Goal: Task Accomplishment & Management: Complete application form

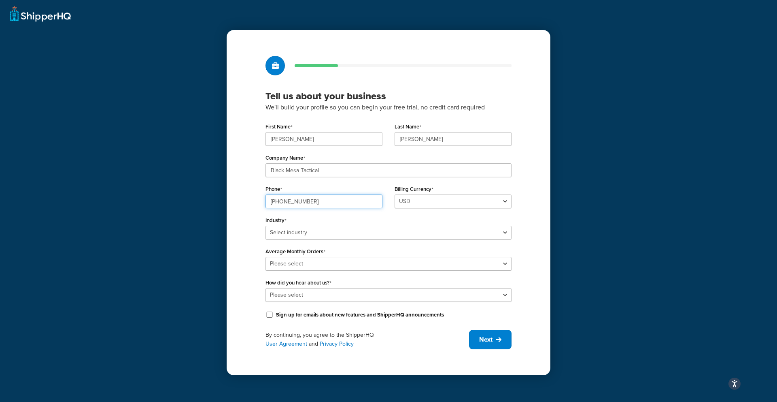
click at [313, 200] on input "918-973-0556" at bounding box center [324, 201] width 117 height 14
drag, startPoint x: 313, startPoint y: 200, endPoint x: 255, endPoint y: 198, distance: 57.5
click at [255, 198] on div "Tell us about your business We'll build your profile so you can begin your free…" at bounding box center [389, 202] width 324 height 345
type input "425-281-7048"
click at [285, 230] on div "Industry Select industry Automotive Adult Agriculture Alcohol, Tobacco & CBD Ar…" at bounding box center [389, 226] width 246 height 25
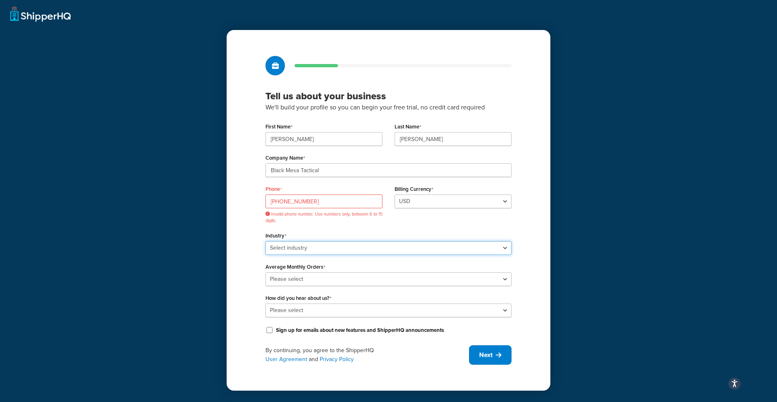
select select "22"
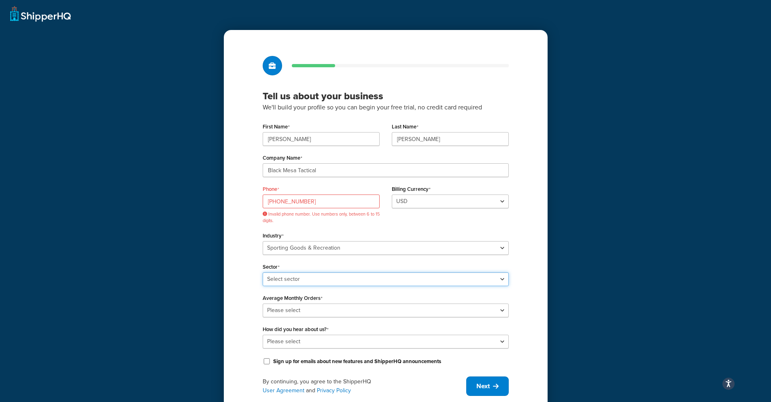
click at [306, 278] on select "Select sector Boating & Marine Equipment Camping & Outdoor Equipment Hunting & …" at bounding box center [386, 279] width 246 height 14
select select "55"
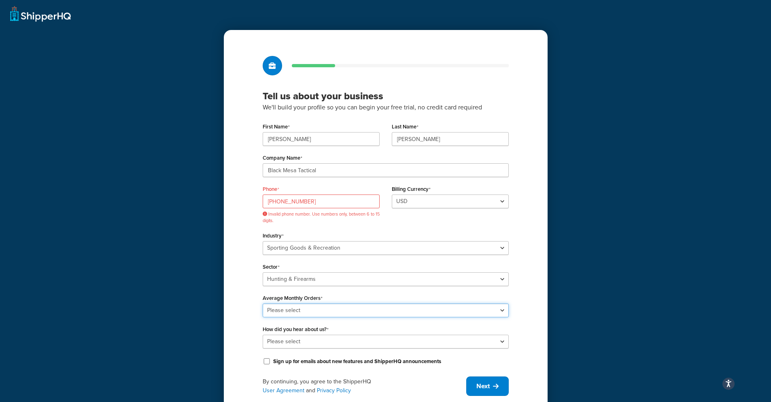
click at [305, 308] on select "Please select 0-500 501-1,000 1,001-10,000 10,001-20,000 Over 20,000" at bounding box center [386, 310] width 246 height 14
select select "1"
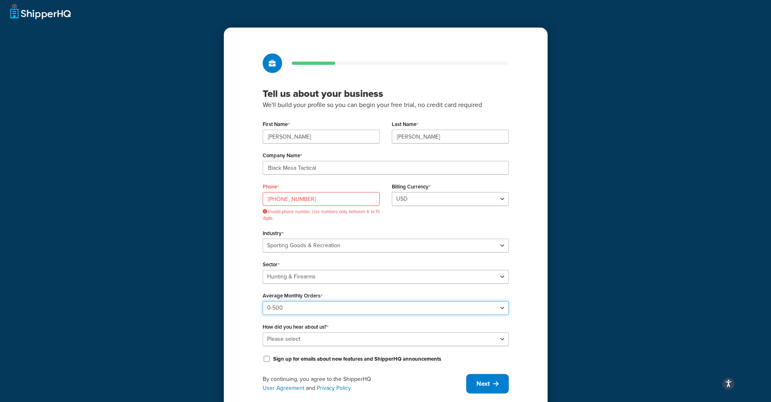
scroll to position [9, 0]
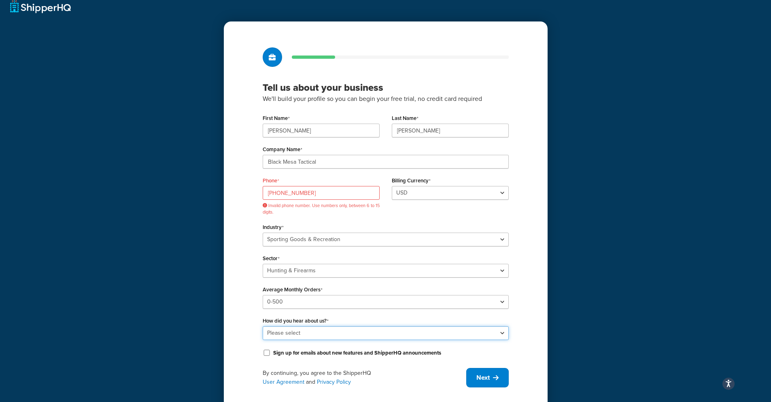
click at [301, 328] on select "Please select Online Search App Store or Marketplace Listing Referred by Agency…" at bounding box center [386, 333] width 246 height 14
select select "10"
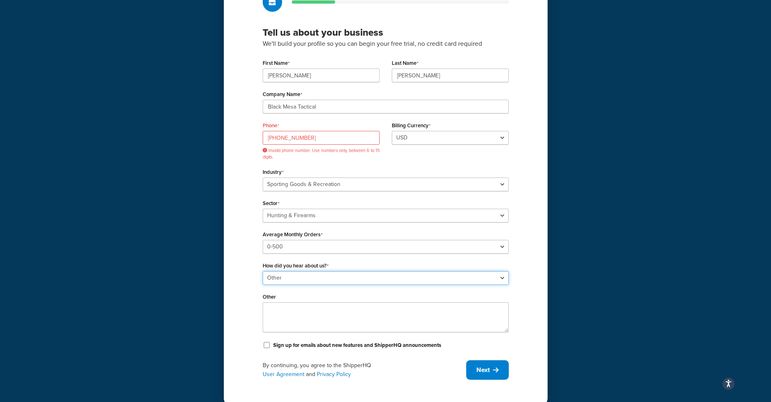
scroll to position [75, 0]
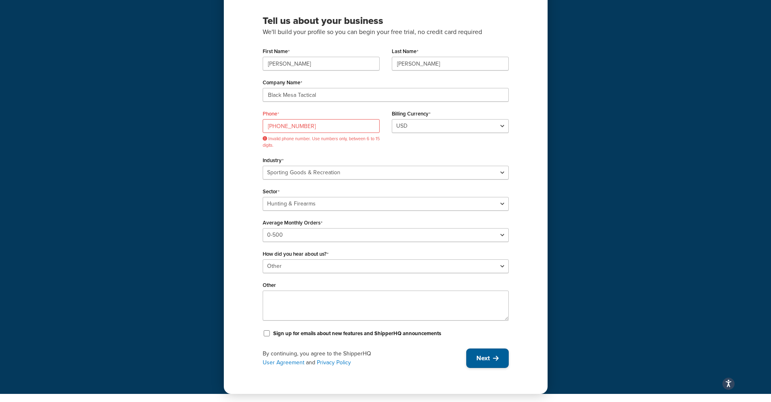
click at [485, 360] on span "Next" at bounding box center [483, 357] width 13 height 9
click at [269, 125] on input "425-281-7048" at bounding box center [321, 126] width 117 height 14
click at [280, 125] on input "425-281-7048" at bounding box center [321, 126] width 117 height 14
click at [290, 126] on input "425281-7048" at bounding box center [321, 126] width 117 height 14
click at [289, 126] on input "425281-7048" at bounding box center [321, 126] width 117 height 14
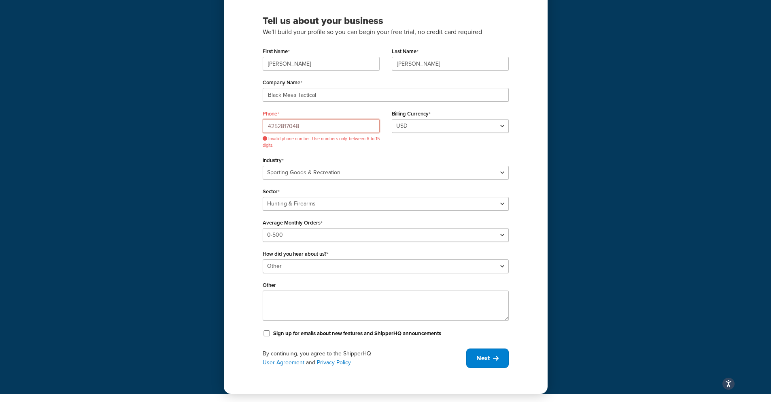
scroll to position [60, 0]
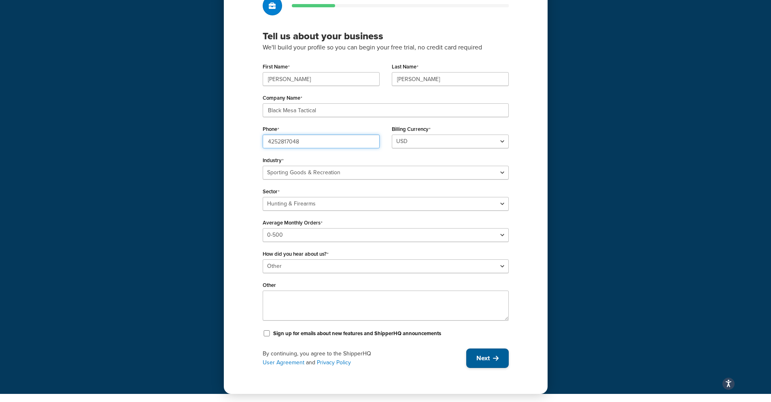
type input "4252817048"
click at [481, 358] on span "Next" at bounding box center [483, 357] width 13 height 9
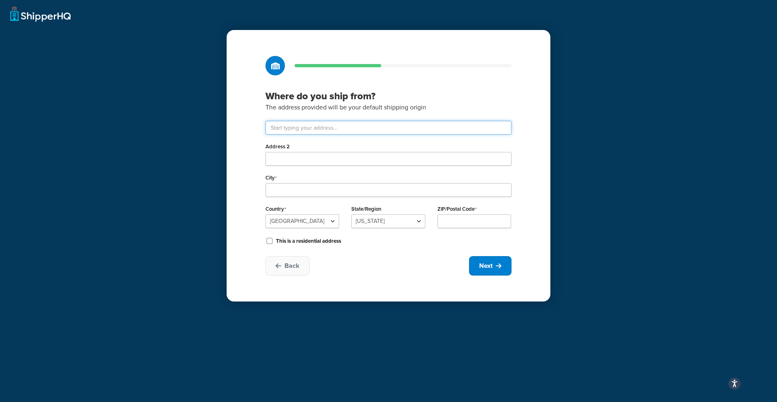
click at [338, 128] on input "text" at bounding box center [389, 128] width 246 height 14
type input "8719 S Quanah Ave"
type input "Tulsa"
select select "36"
type input "74132"
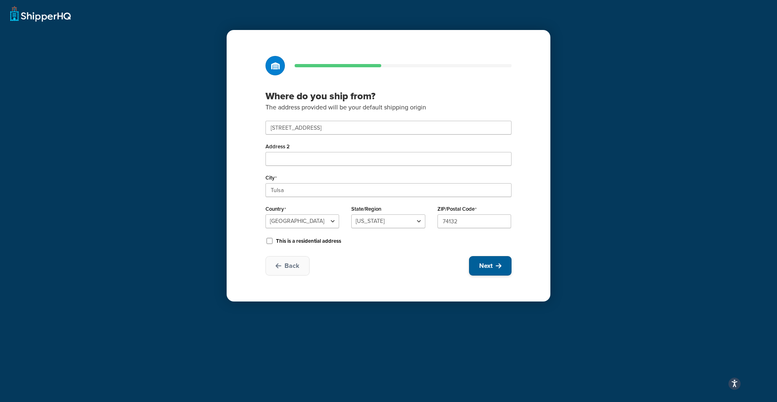
click at [489, 264] on span "Next" at bounding box center [485, 265] width 13 height 9
select select "1"
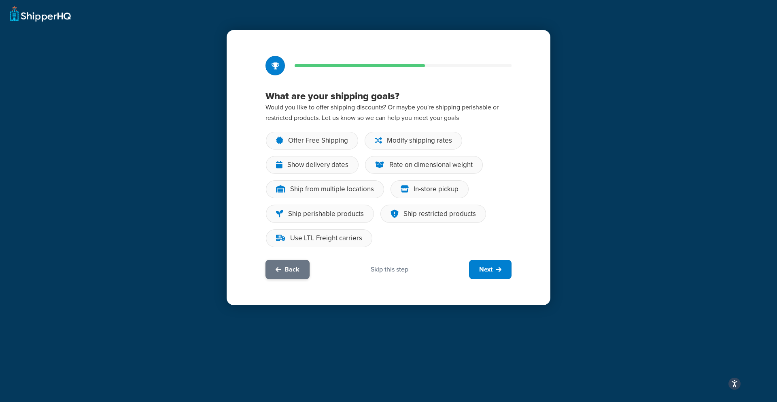
click at [291, 271] on span "Back" at bounding box center [292, 269] width 15 height 9
select select "36"
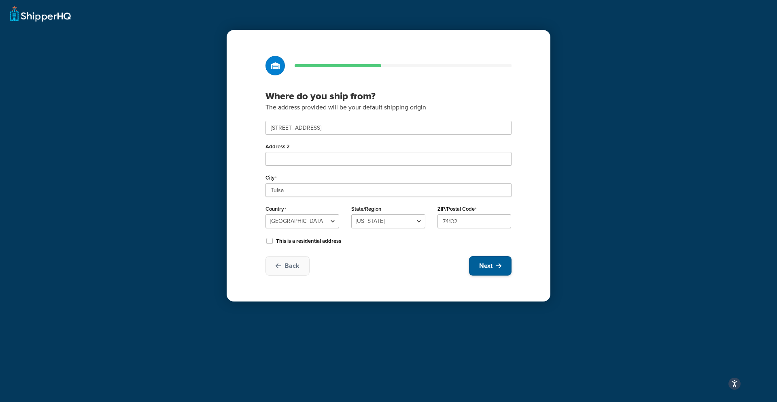
click at [490, 263] on span "Next" at bounding box center [485, 265] width 13 height 9
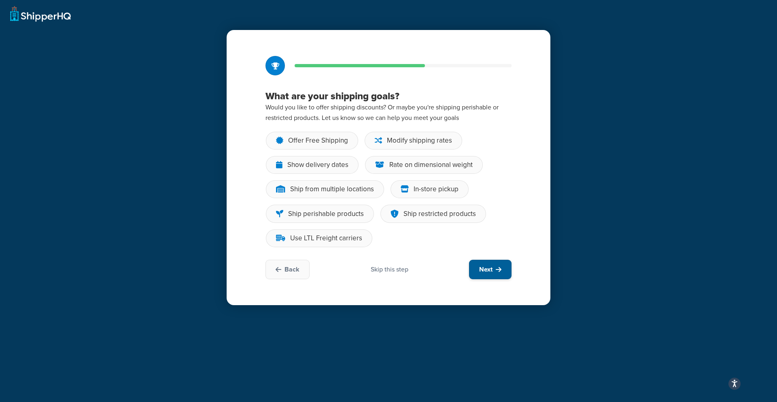
click at [489, 266] on span "Next" at bounding box center [485, 269] width 13 height 9
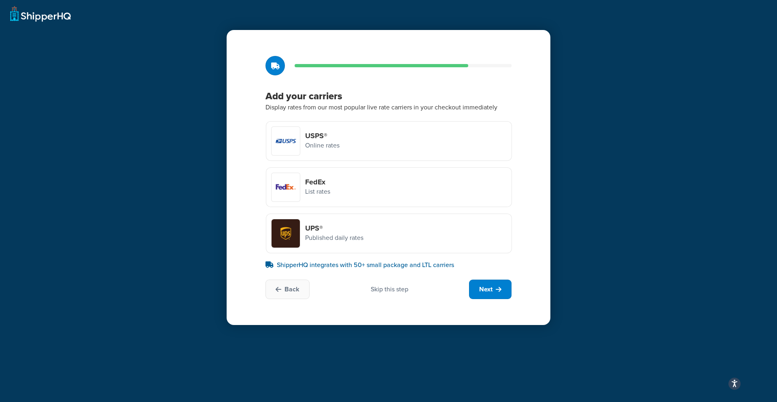
click at [316, 136] on h4 "USPS®" at bounding box center [322, 135] width 34 height 9
click at [0, 0] on input "USPS® Online rates" at bounding box center [0, 0] width 0 height 0
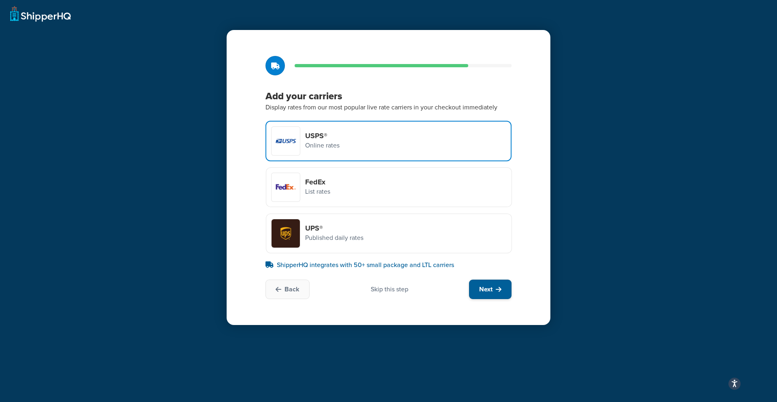
click at [488, 288] on span "Next" at bounding box center [485, 289] width 13 height 9
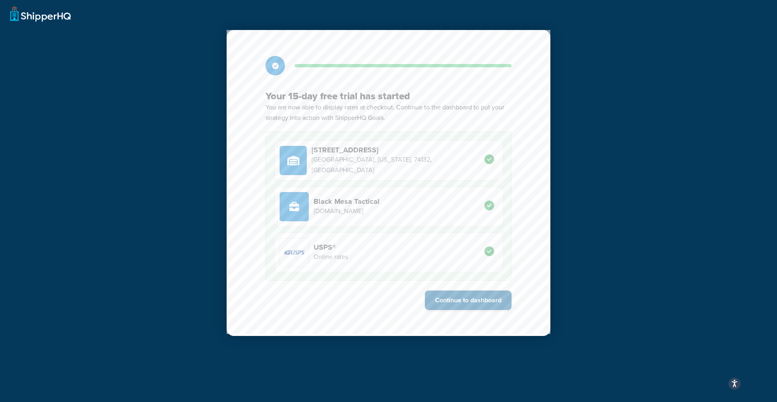
click at [458, 300] on button "Continue to dashboard" at bounding box center [468, 299] width 87 height 19
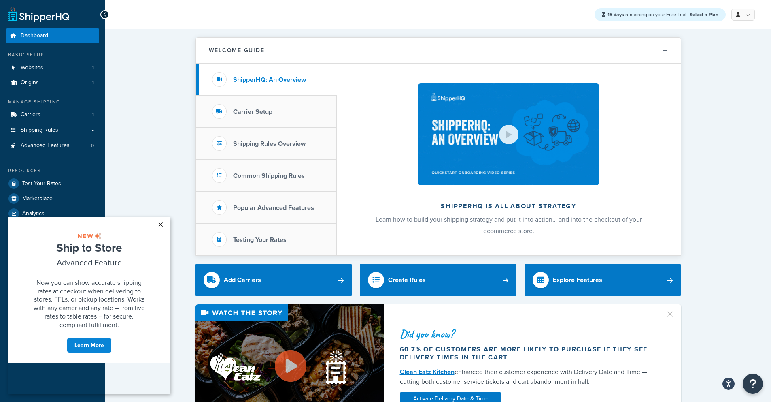
click at [160, 224] on link "×" at bounding box center [160, 224] width 14 height 15
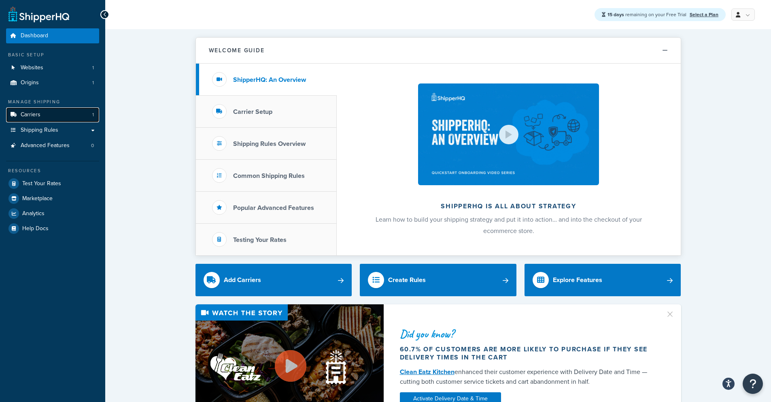
click at [68, 116] on link "Carriers 1" at bounding box center [52, 114] width 93 height 15
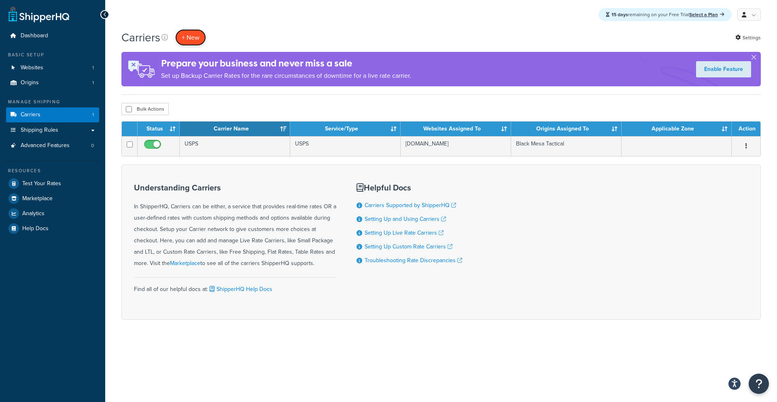
click at [195, 38] on button "+ New" at bounding box center [190, 37] width 31 height 17
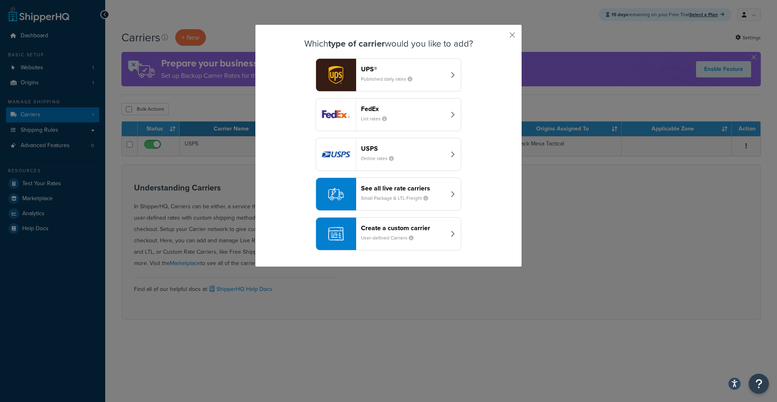
click at [380, 74] on div "UPS® Published daily rates" at bounding box center [403, 74] width 85 height 19
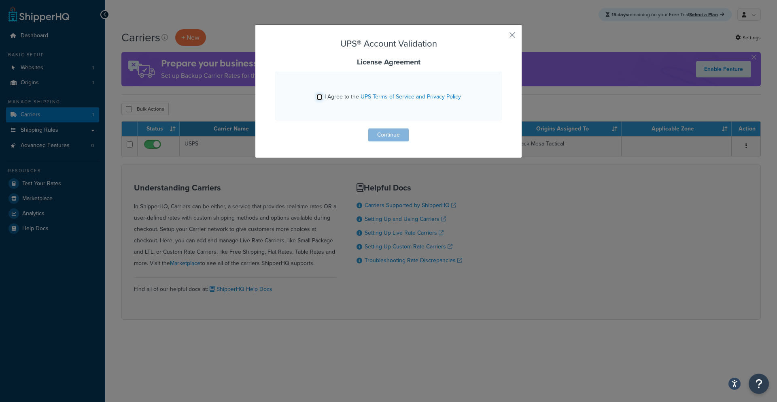
click at [317, 96] on input "I Agree to the UPS Terms of Service and Privacy Policy" at bounding box center [320, 97] width 6 height 6
checkbox input "true"
click at [391, 133] on button "Continue" at bounding box center [388, 134] width 40 height 13
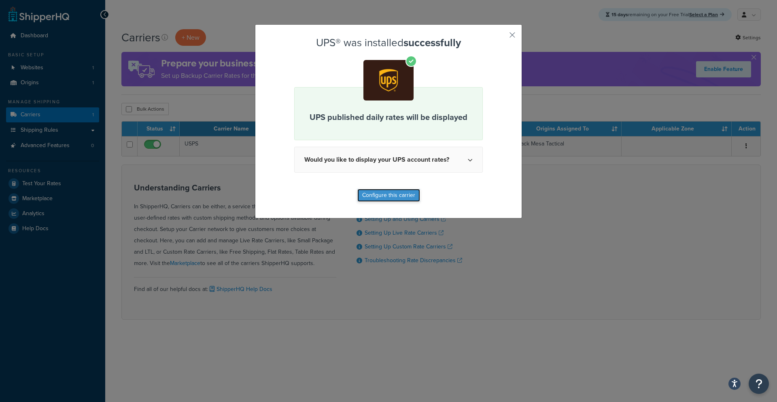
click at [385, 195] on button "Configure this carrier" at bounding box center [389, 195] width 63 height 13
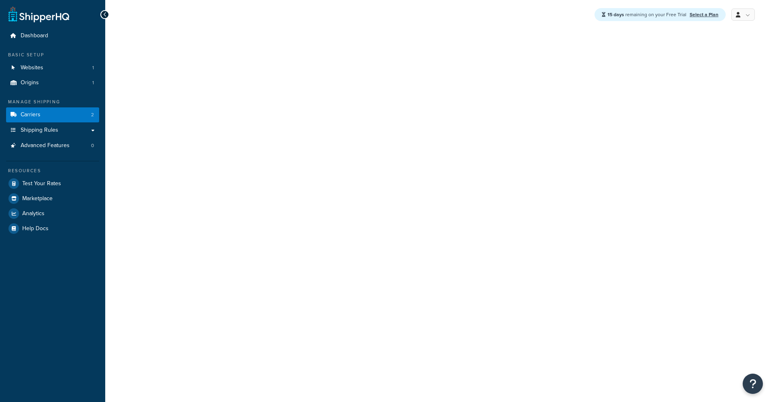
select select "ups"
select select "kg"
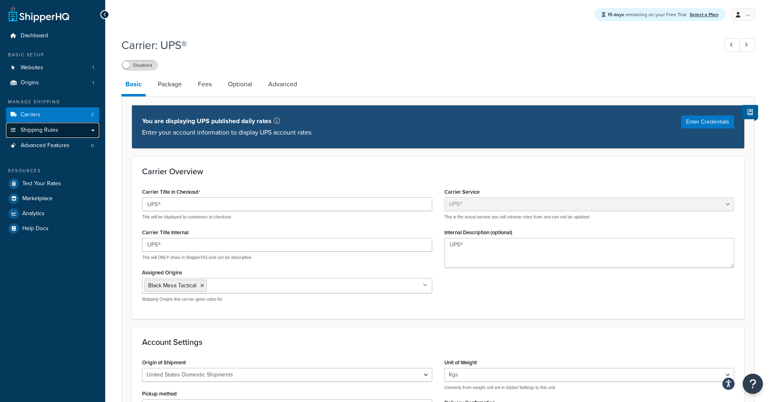
click at [40, 128] on span "Shipping Rules" at bounding box center [40, 130] width 38 height 7
